Goal: Navigation & Orientation: Locate item on page

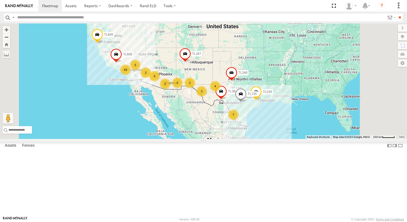
drag, startPoint x: 207, startPoint y: 148, endPoint x: 180, endPoint y: 146, distance: 27.5
click at [180, 139] on div "7 43 2 5 2 TL384 TL348 2 4 TL029 TL845 3 4 TL735 TL347 TL608 2" at bounding box center [203, 81] width 407 height 116
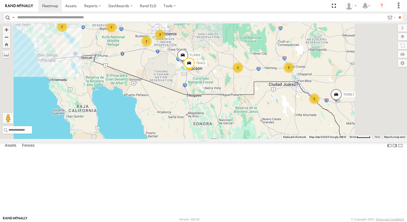
drag, startPoint x: 233, startPoint y: 103, endPoint x: 223, endPoint y: 123, distance: 22.5
click at [223, 123] on div "TL384 TL348 TL029 TL845 TL735 TL347 TL608 2 3 2 2 TK9917 2 2 2 2 TK421 TL3003" at bounding box center [203, 81] width 407 height 116
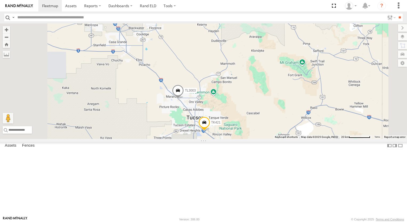
drag, startPoint x: 283, startPoint y: 104, endPoint x: 245, endPoint y: 97, distance: 38.7
click at [245, 97] on div "TL384 TL348 TL029 TL845 TL735 TL347 TL608 TK9917 TK421 TL3003 2" at bounding box center [203, 81] width 407 height 116
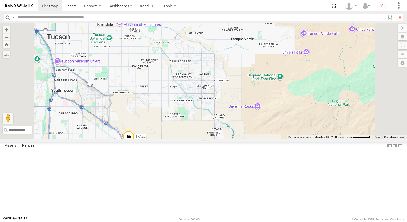
click at [135, 145] on span at bounding box center [129, 138] width 12 height 14
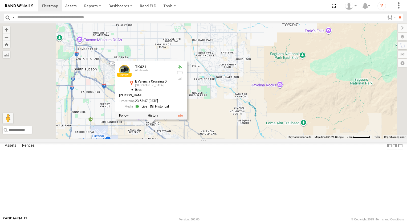
drag, startPoint x: 247, startPoint y: 159, endPoint x: 275, endPoint y: 131, distance: 39.2
click at [275, 131] on div "TL384 TL348 TL029 TL845 TL735 TL347 TL608 TK9917 TK421 TL3003 TK979 TL349 TK421…" at bounding box center [203, 81] width 407 height 116
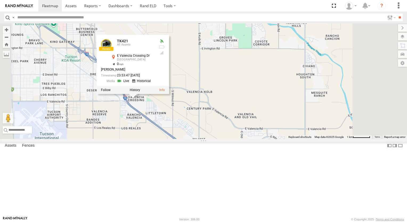
drag, startPoint x: 211, startPoint y: 174, endPoint x: 242, endPoint y: 178, distance: 31.3
click at [240, 139] on div "TL384 TL348 TL029 TL845 TL735 TL347 TL608 TK9917 TK421 TL3003 TK979 TL349 TK421…" at bounding box center [203, 81] width 407 height 116
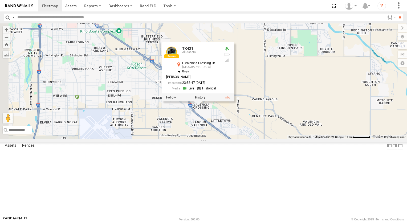
click at [243, 139] on div "TL384 TL348 TL029 TL845 TL735 TL347 TL608 TK9917 TK421 TL3003 TK979 TL349 TK421…" at bounding box center [203, 81] width 407 height 116
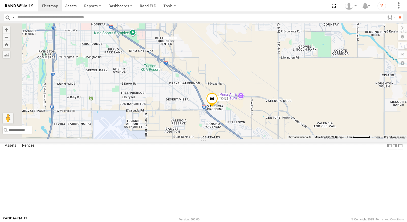
drag, startPoint x: 221, startPoint y: 124, endPoint x: 187, endPoint y: 124, distance: 34.1
click at [217, 124] on div "TL384 TL348 TL029 TL845 TL735 TL347 TL608 TK9917 TK421 TL3003 TK979 TL349" at bounding box center [203, 81] width 407 height 116
click at [185, 124] on div "TL384 TL348 TL029 TL845 TL735 TL347 TL608 TK9917 TK421 TL3003 TK979 TL349" at bounding box center [203, 81] width 407 height 116
